Goal: Information Seeking & Learning: Find specific fact

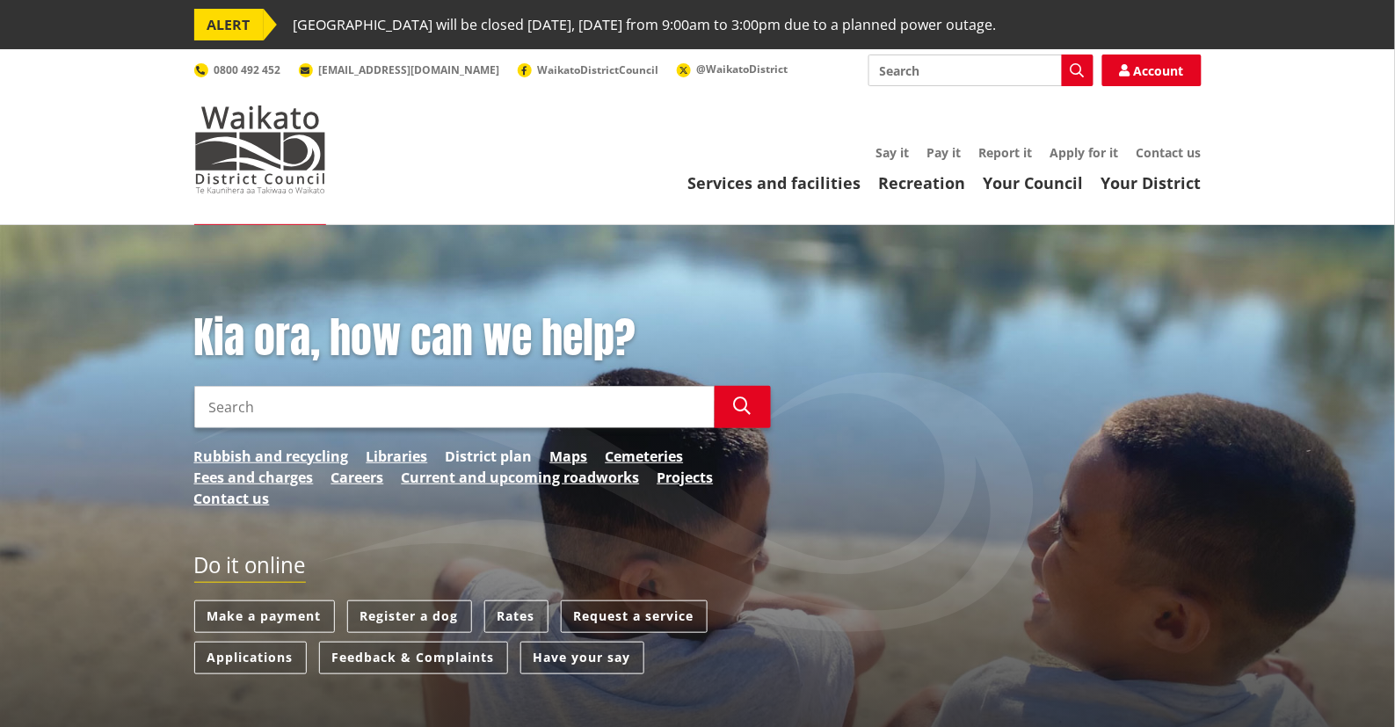
click at [477, 447] on link "District plan" at bounding box center [489, 456] width 87 height 21
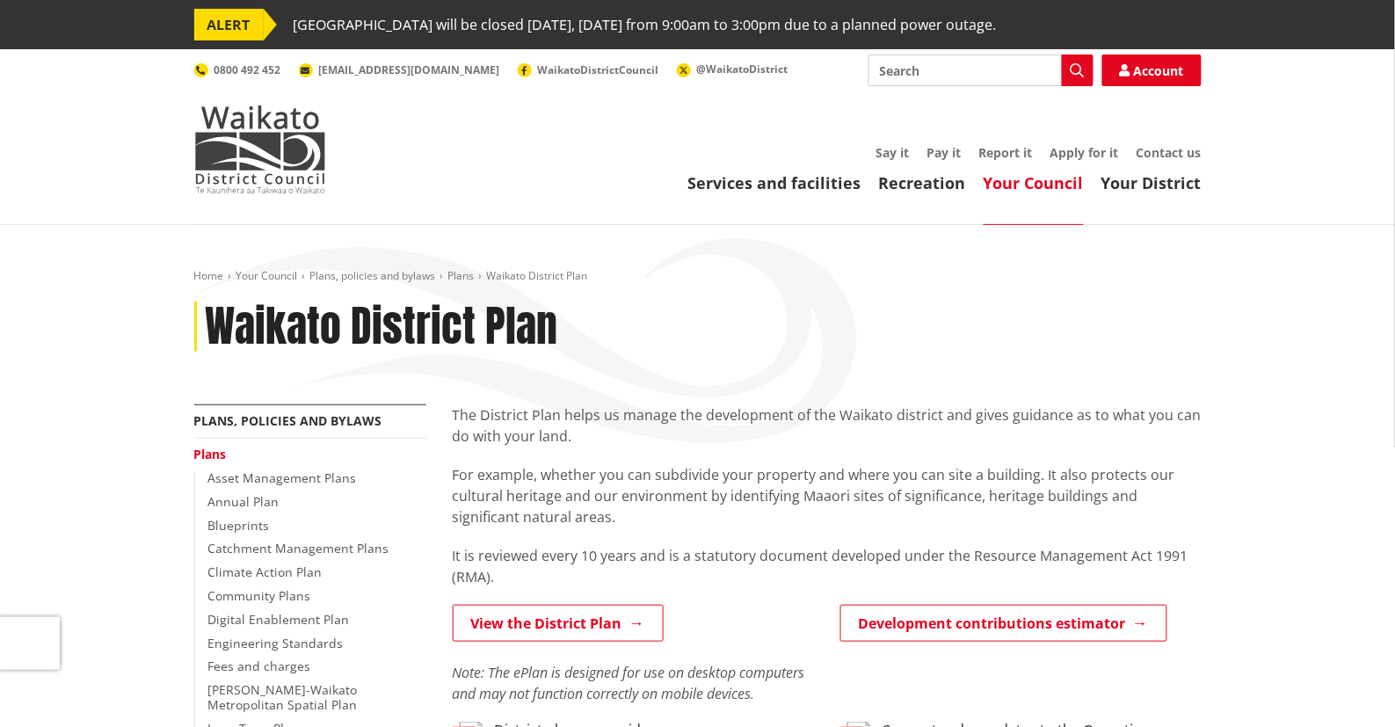
click at [918, 66] on input "Search" at bounding box center [981, 71] width 225 height 32
type input "travellers accomodation"
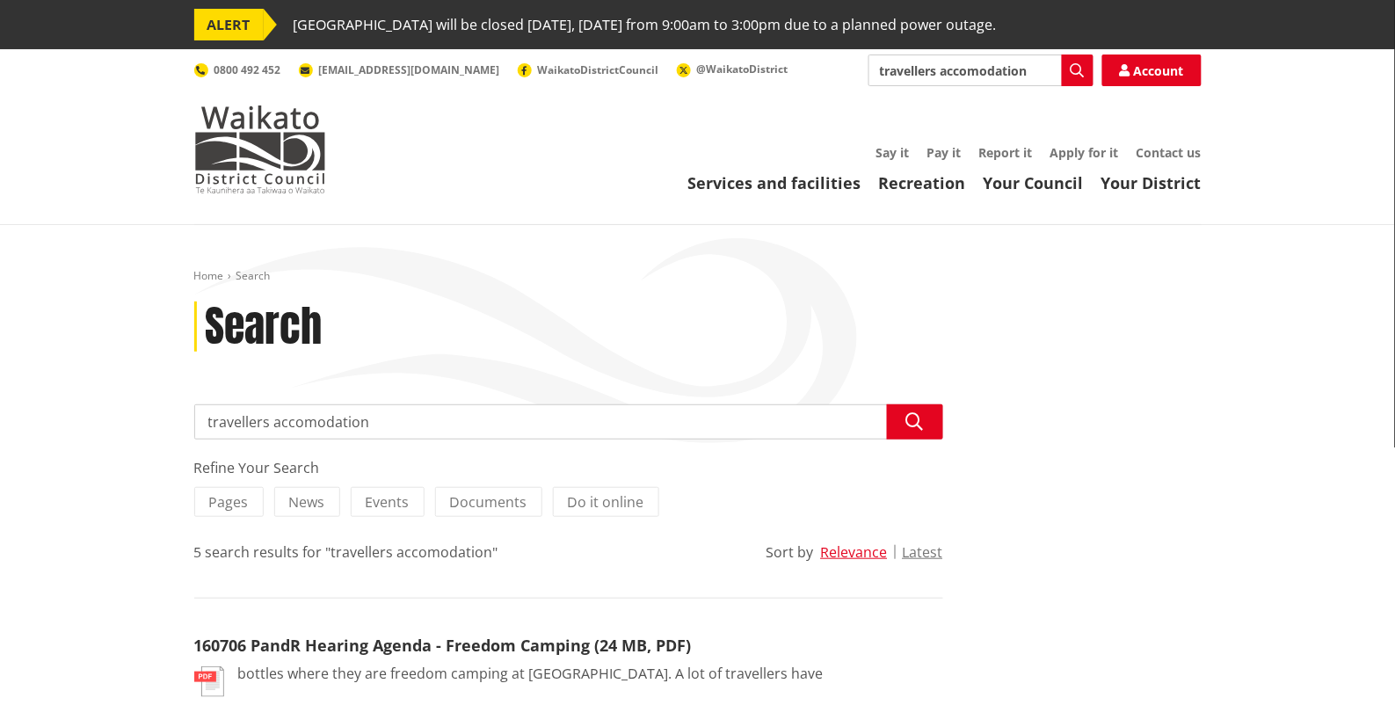
click at [942, 74] on input "travellers accomodation" at bounding box center [981, 71] width 225 height 32
type input "travelers accommodation"
click at [1073, 65] on icon "button" at bounding box center [1078, 70] width 14 height 14
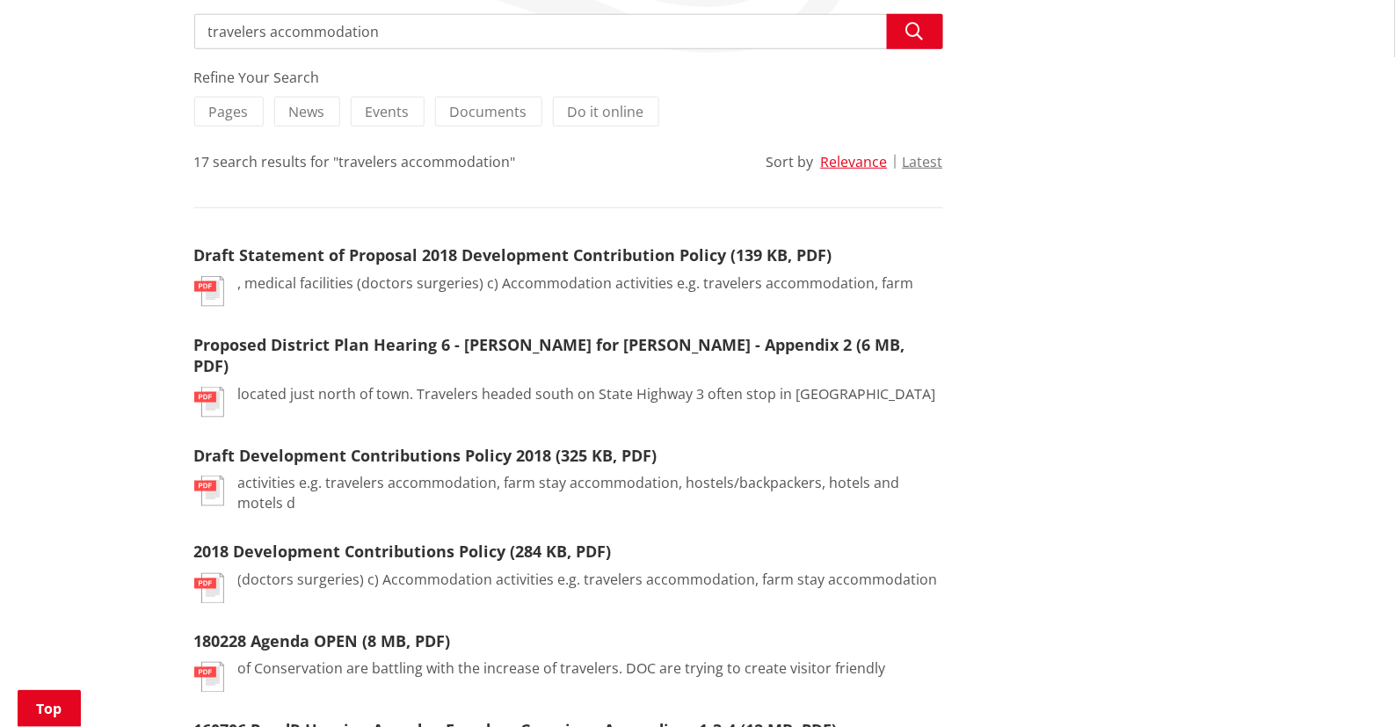
scroll to position [98, 0]
